Goal: Find specific page/section: Find specific page/section

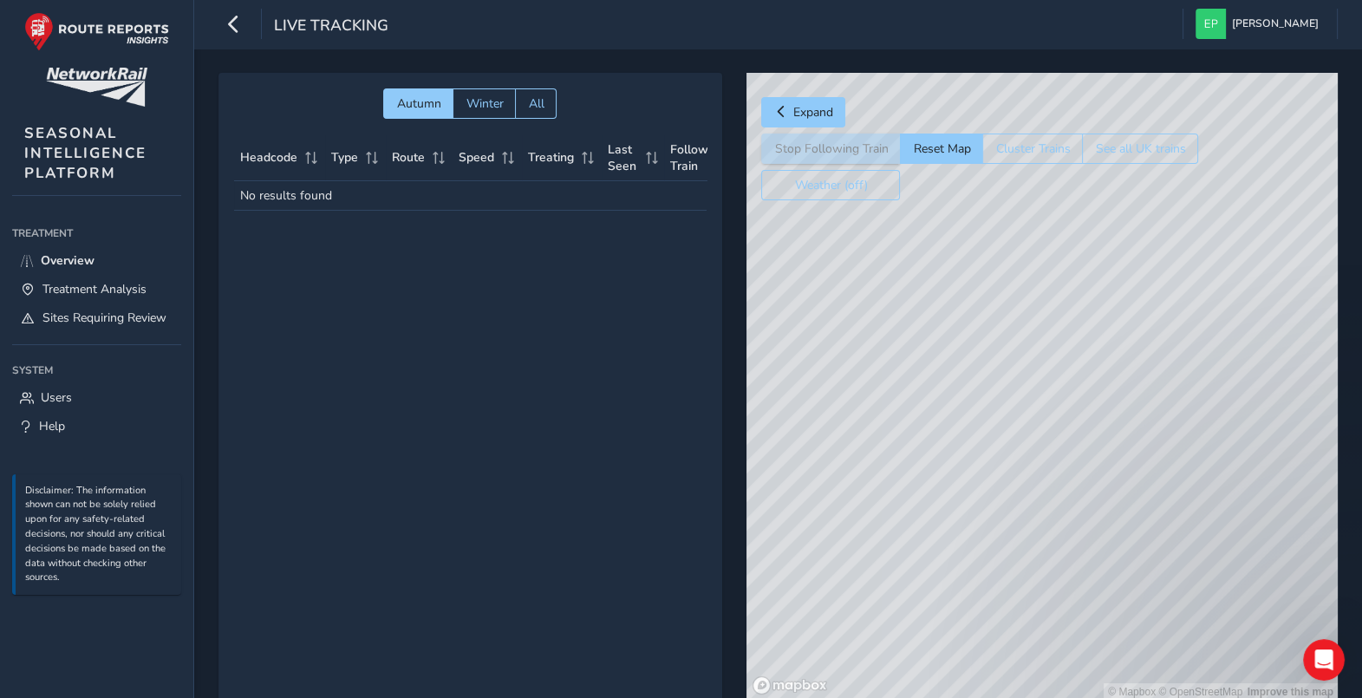
drag, startPoint x: 977, startPoint y: 503, endPoint x: 968, endPoint y: 442, distance: 61.5
click at [968, 442] on div "© Mapbox © OpenStreetMap Improve this map" at bounding box center [1042, 387] width 591 height 628
click at [56, 260] on span "Overview" at bounding box center [68, 260] width 54 height 16
click at [121, 295] on span "Treatment Analysis" at bounding box center [94, 289] width 104 height 16
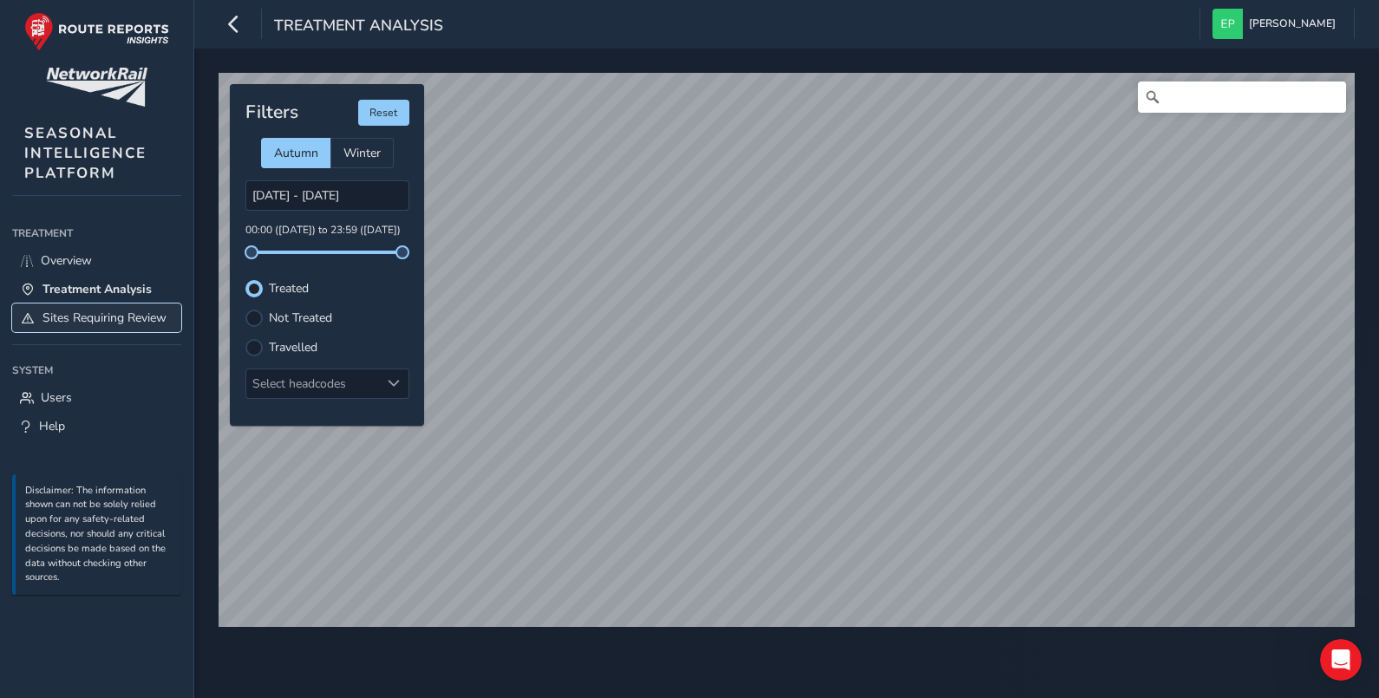
click at [91, 325] on span "Sites Requiring Review" at bounding box center [104, 318] width 124 height 16
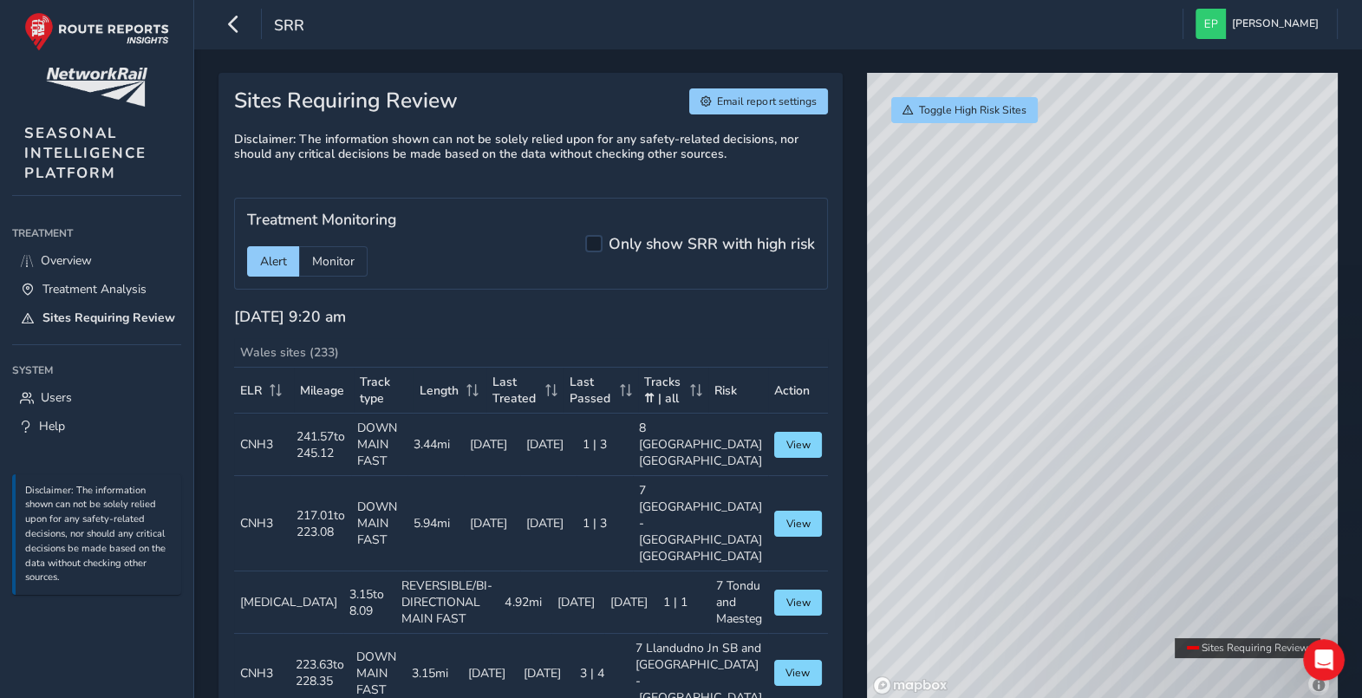
drag, startPoint x: 1111, startPoint y: 468, endPoint x: 1126, endPoint y: 356, distance: 113.7
click at [1126, 356] on div "© Mapbox © OpenStreetMap Improve this map" at bounding box center [1102, 387] width 471 height 628
drag, startPoint x: 1075, startPoint y: 524, endPoint x: 1088, endPoint y: 386, distance: 138.5
click at [1088, 386] on div "© Mapbox © OpenStreetMap Improve this map" at bounding box center [1102, 387] width 471 height 628
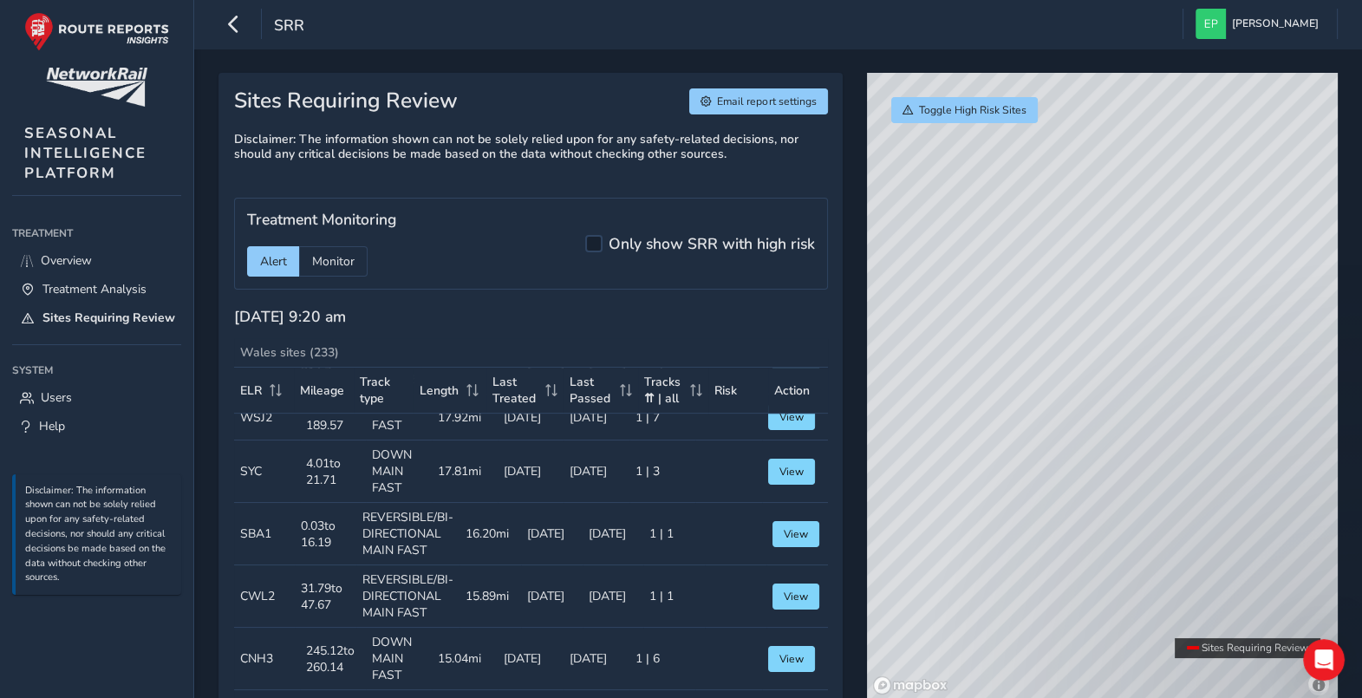
scroll to position [1843, 0]
